Goal: Communication & Community: Answer question/provide support

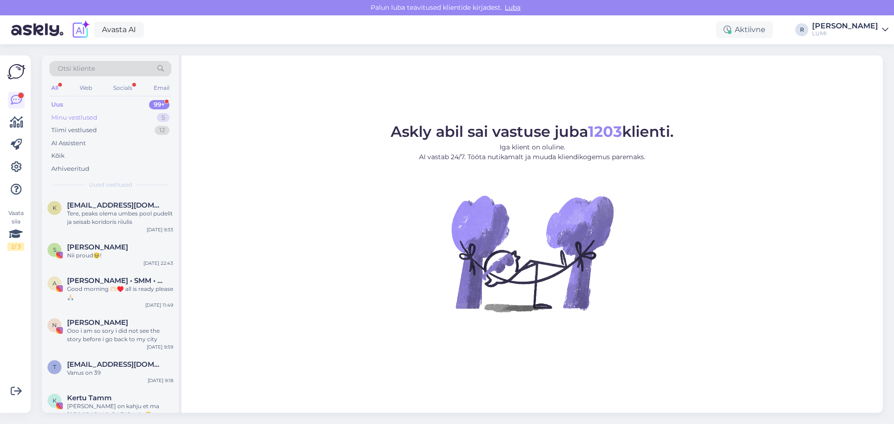
click at [82, 117] on div "Minu vestlused" at bounding box center [74, 117] width 46 height 9
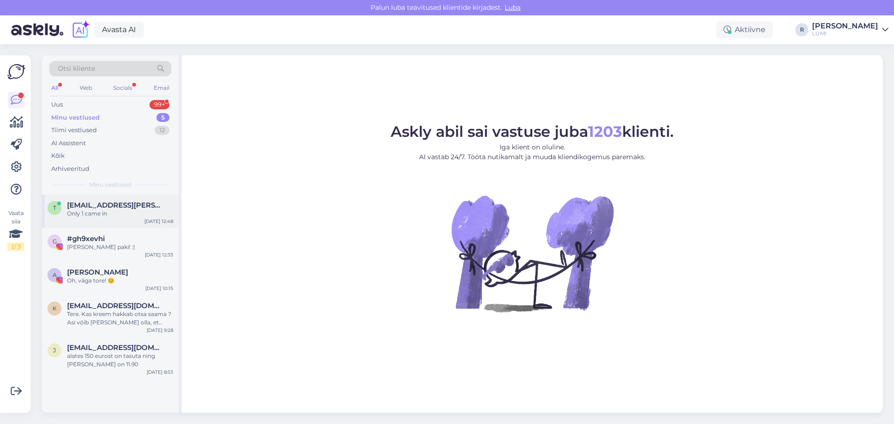
click at [102, 202] on span "[EMAIL_ADDRESS][PERSON_NAME][DOMAIN_NAME]" at bounding box center [115, 205] width 97 height 8
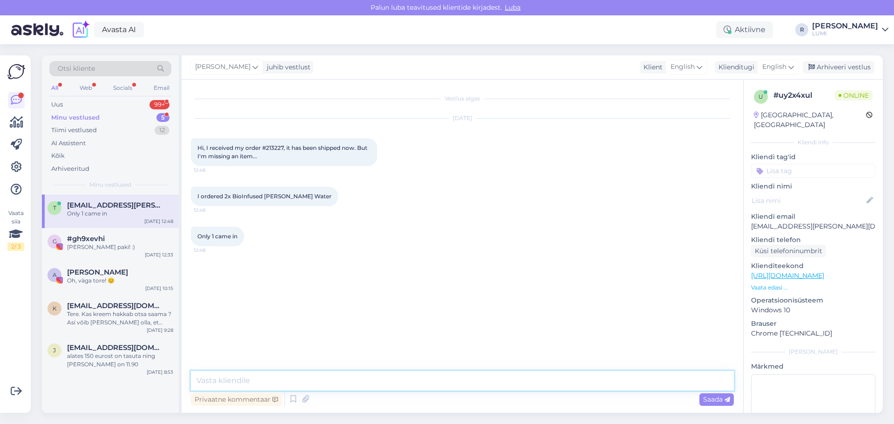
click at [254, 381] on textarea at bounding box center [462, 381] width 543 height 20
click at [297, 380] on textarea "hi, we are sorry. we will ship 1 Bioinfused [PERSON_NAME] to you [DATE] :)" at bounding box center [462, 381] width 543 height 20
type textarea "hi, we are sorry. we will send 1 Bioinfused [PERSON_NAME] to you [DATE] :)"
click at [717, 399] on span "Saada" at bounding box center [716, 399] width 27 height 8
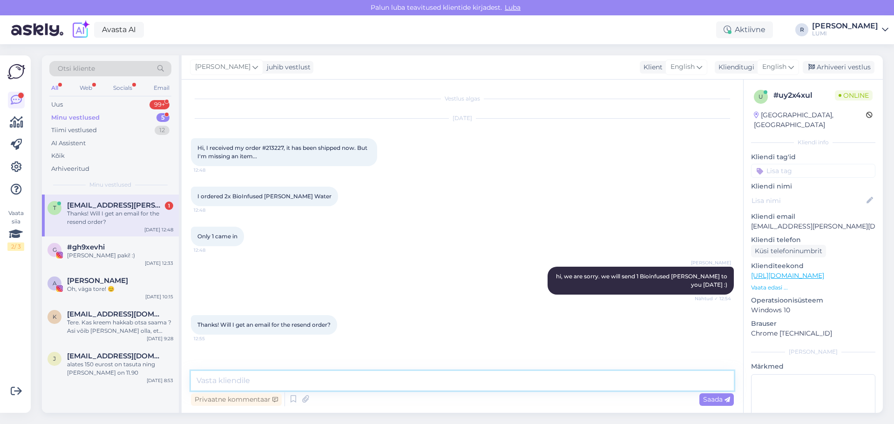
click at [341, 381] on textarea at bounding box center [462, 381] width 543 height 20
click at [374, 379] on textarea at bounding box center [462, 381] width 543 height 20
type textarea "m"
type textarea "no , because the order is already marked as complited"
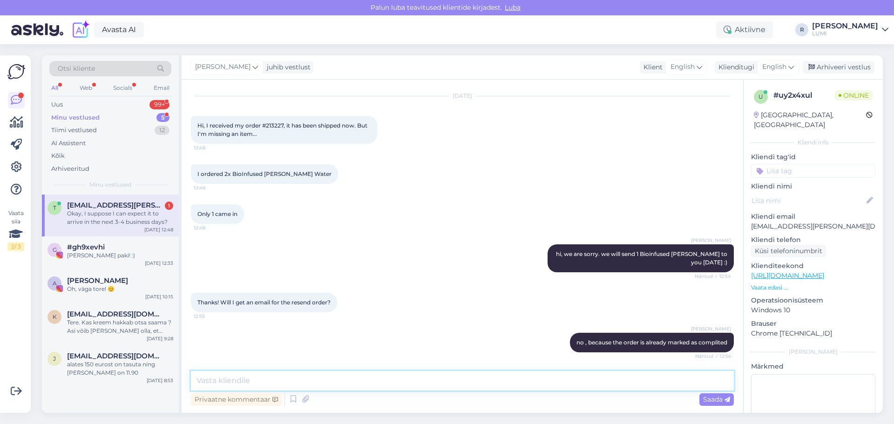
scroll to position [71, 0]
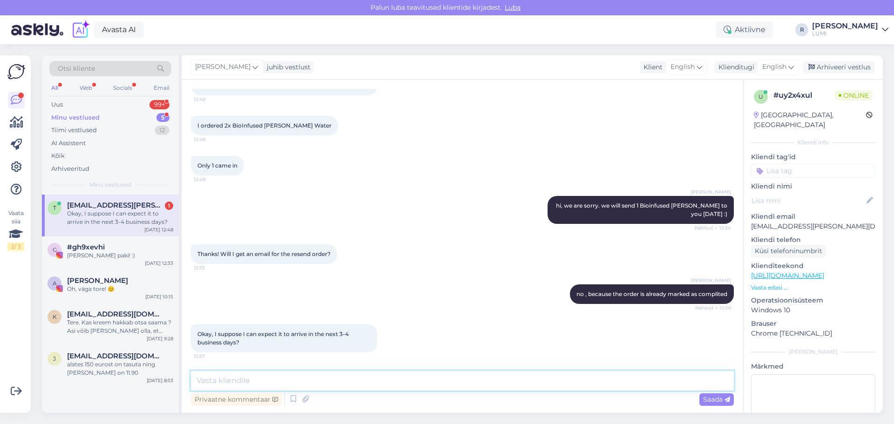
click at [313, 376] on textarea at bounding box center [462, 381] width 543 height 20
type textarea "y"
type textarea "m"
type textarea "i think 1-2 days :)"
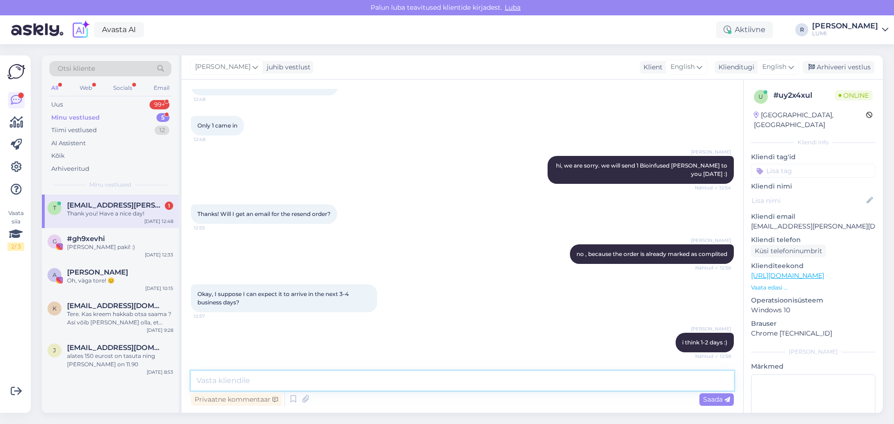
scroll to position [151, 0]
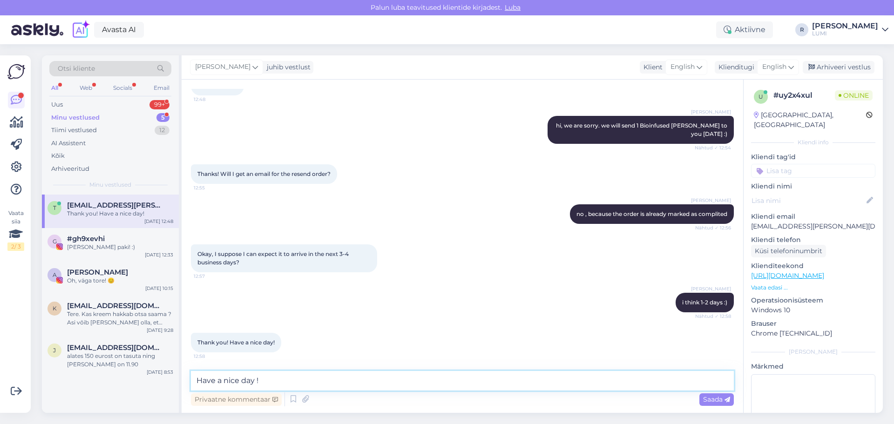
type textarea "Have a nice day !"
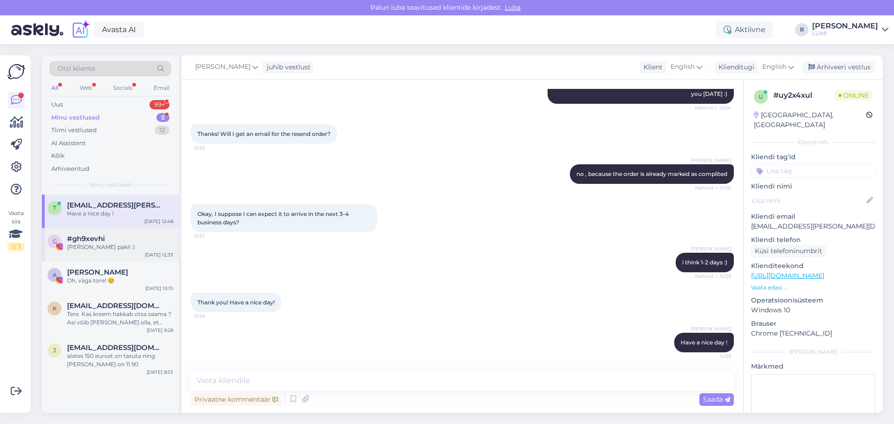
click at [96, 258] on div "g #gh9xevhi [PERSON_NAME] paki! :) [DATE] 12:33" at bounding box center [110, 245] width 137 height 34
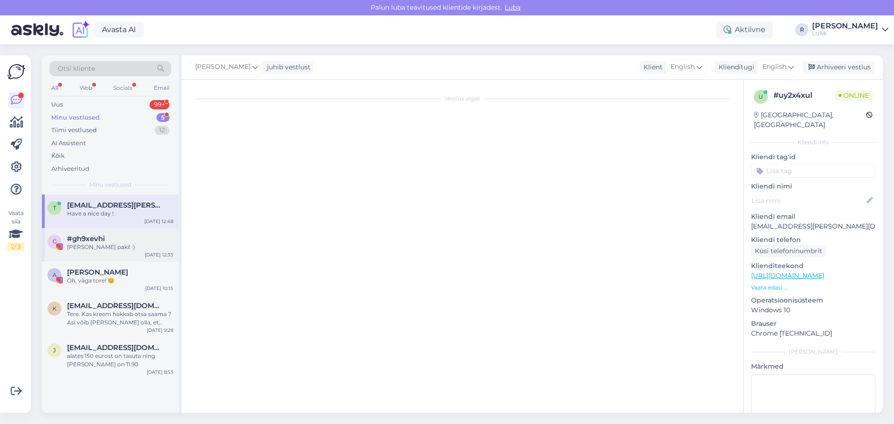
scroll to position [30, 0]
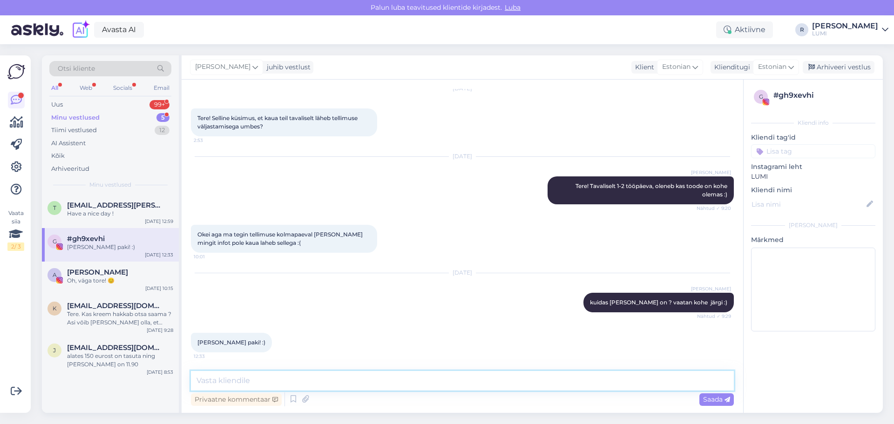
click at [273, 385] on textarea at bounding box center [462, 381] width 543 height 20
type textarea "suurepärane :)"
